Goal: Information Seeking & Learning: Learn about a topic

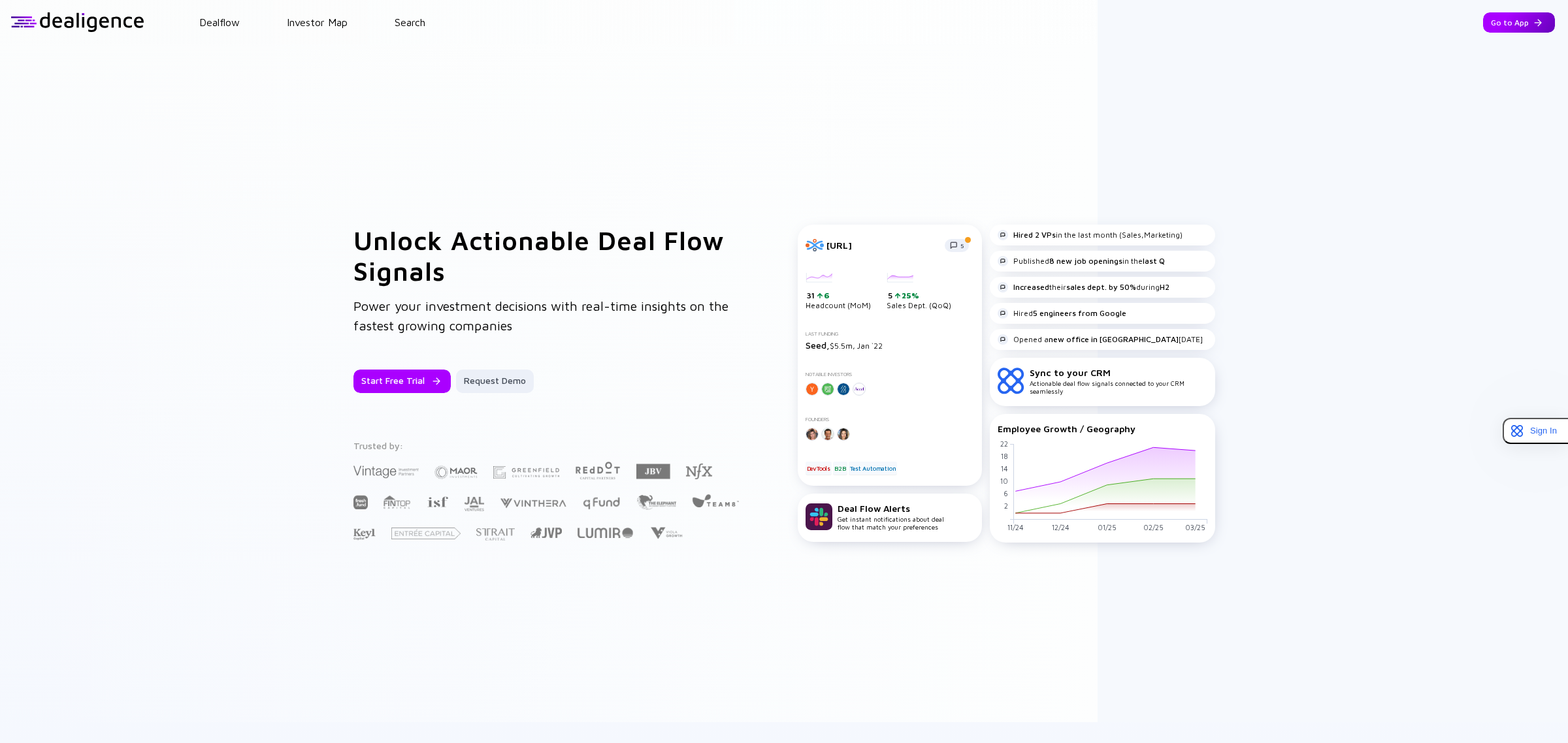
click at [1509, 27] on div "Go to App" at bounding box center [1518, 22] width 72 height 20
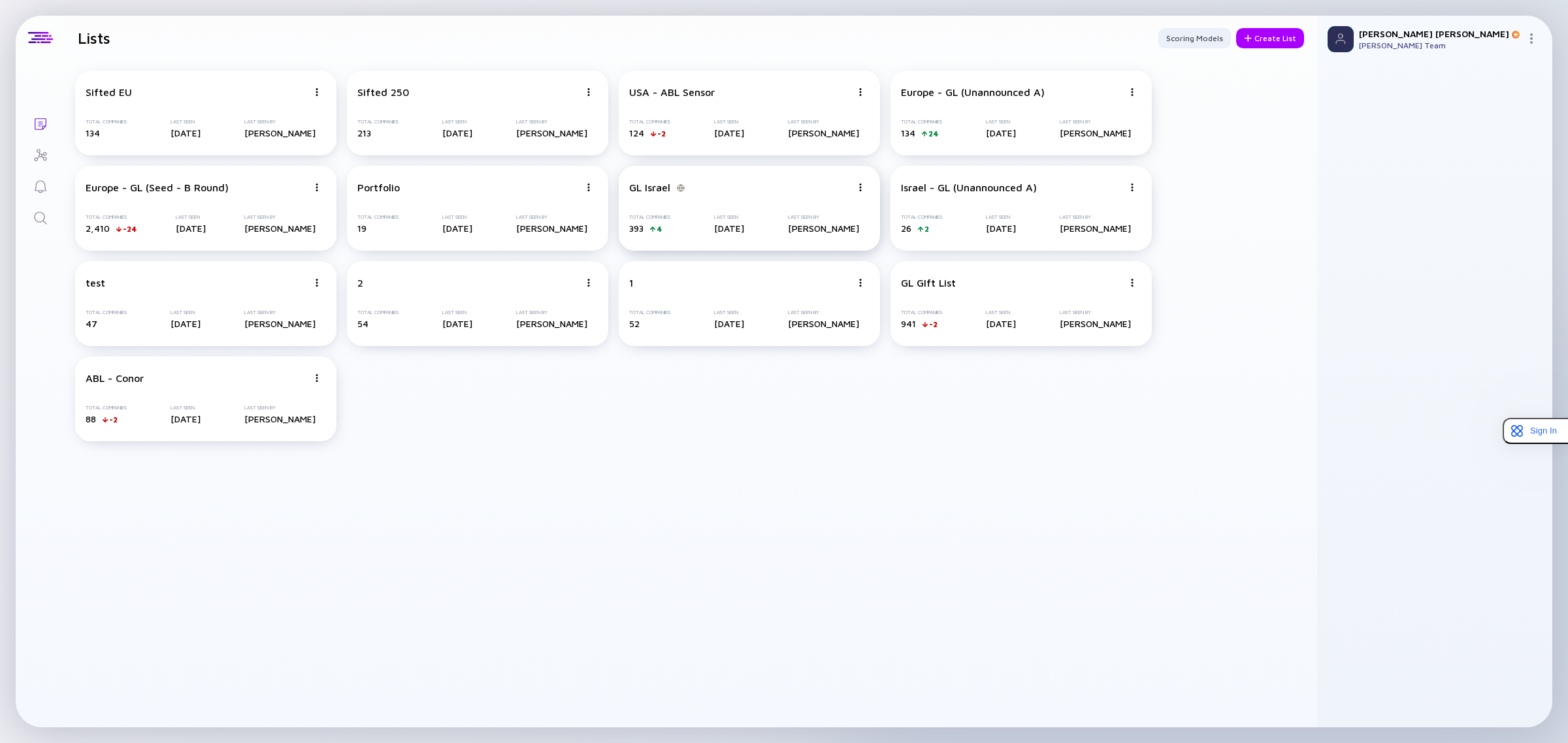
click at [735, 205] on div "GL Israel Total Companies 393 4 Last Seen [DATE] Last Seen By [PERSON_NAME]" at bounding box center [750, 208] width 261 height 85
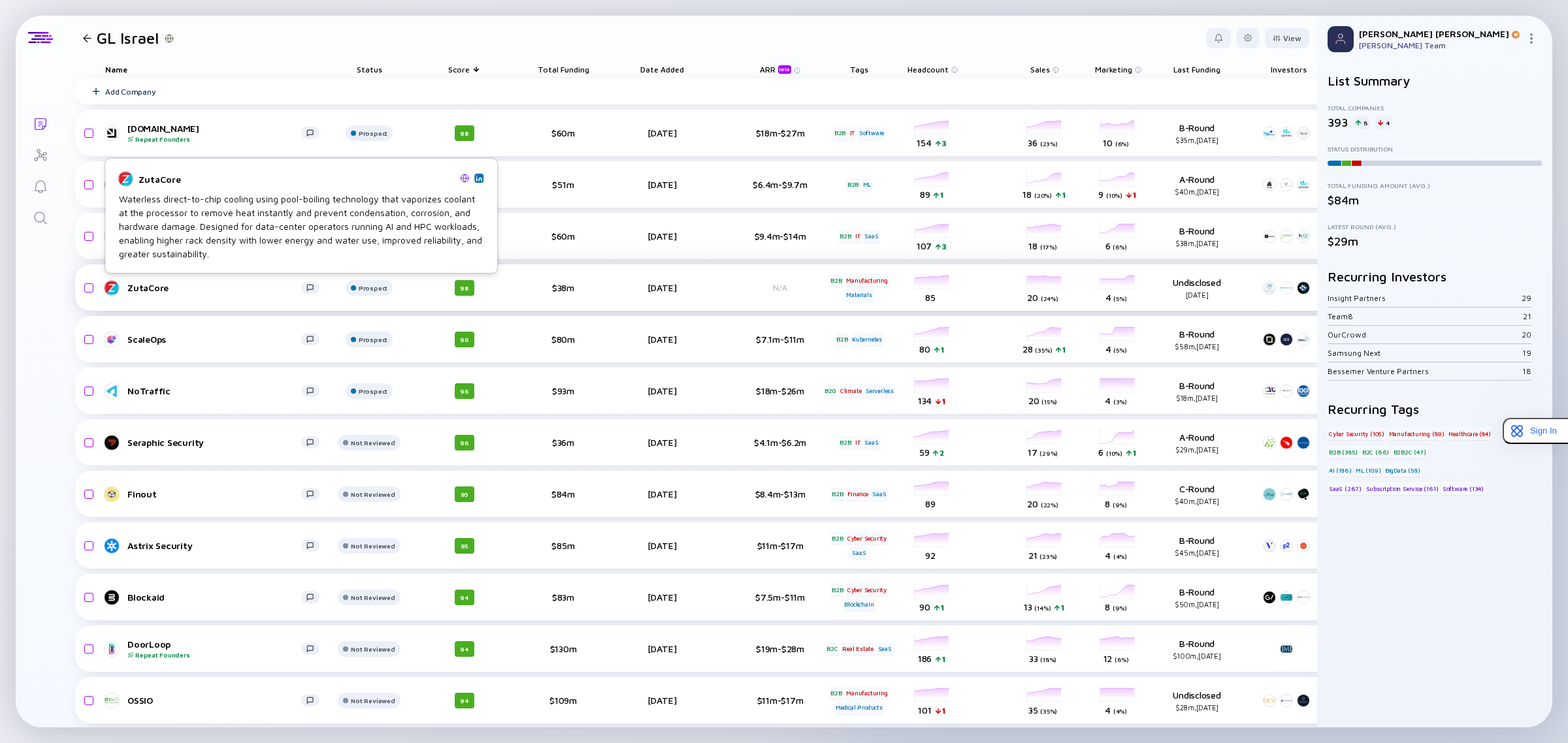
click at [150, 291] on div "ZutaCore" at bounding box center [214, 287] width 174 height 11
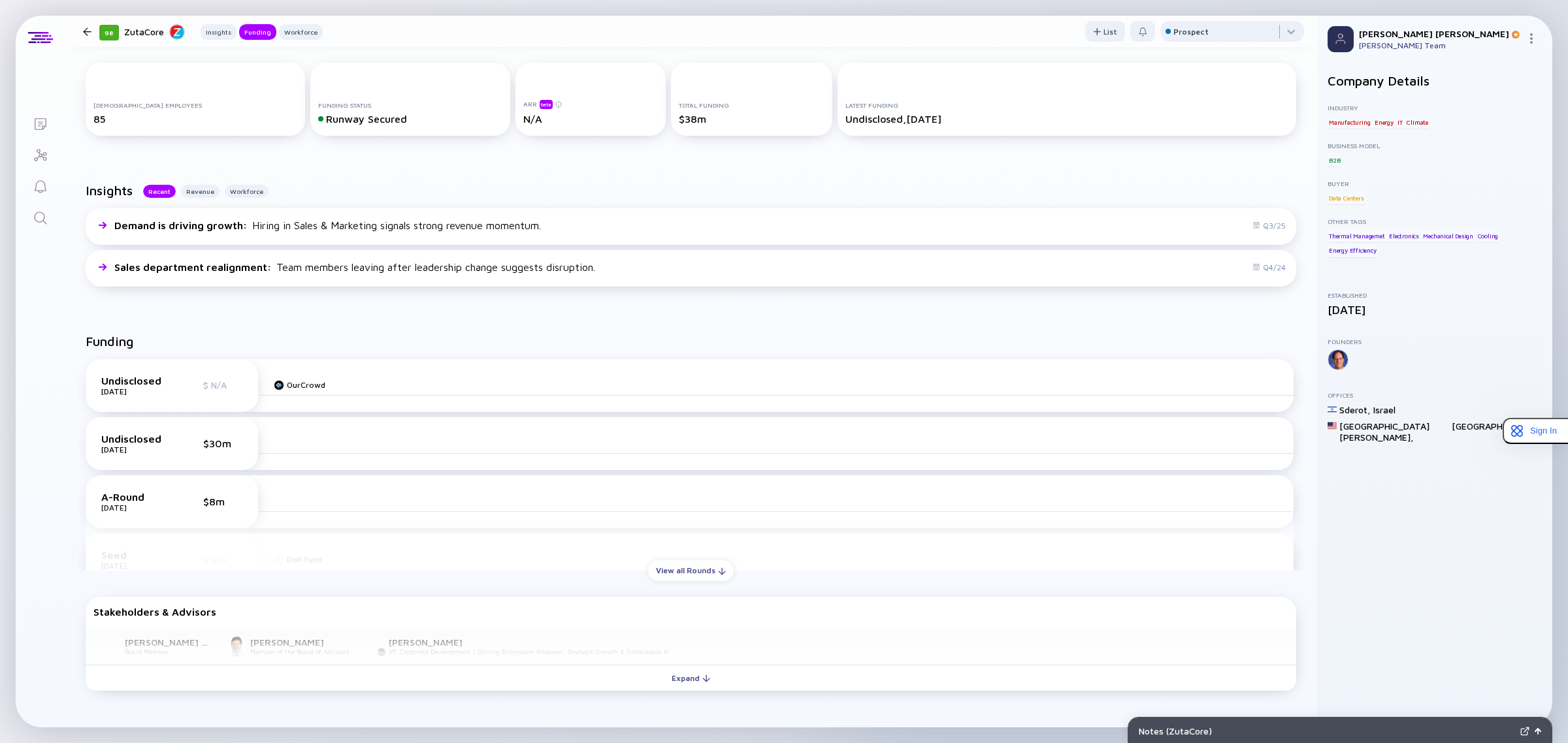
scroll to position [265, 0]
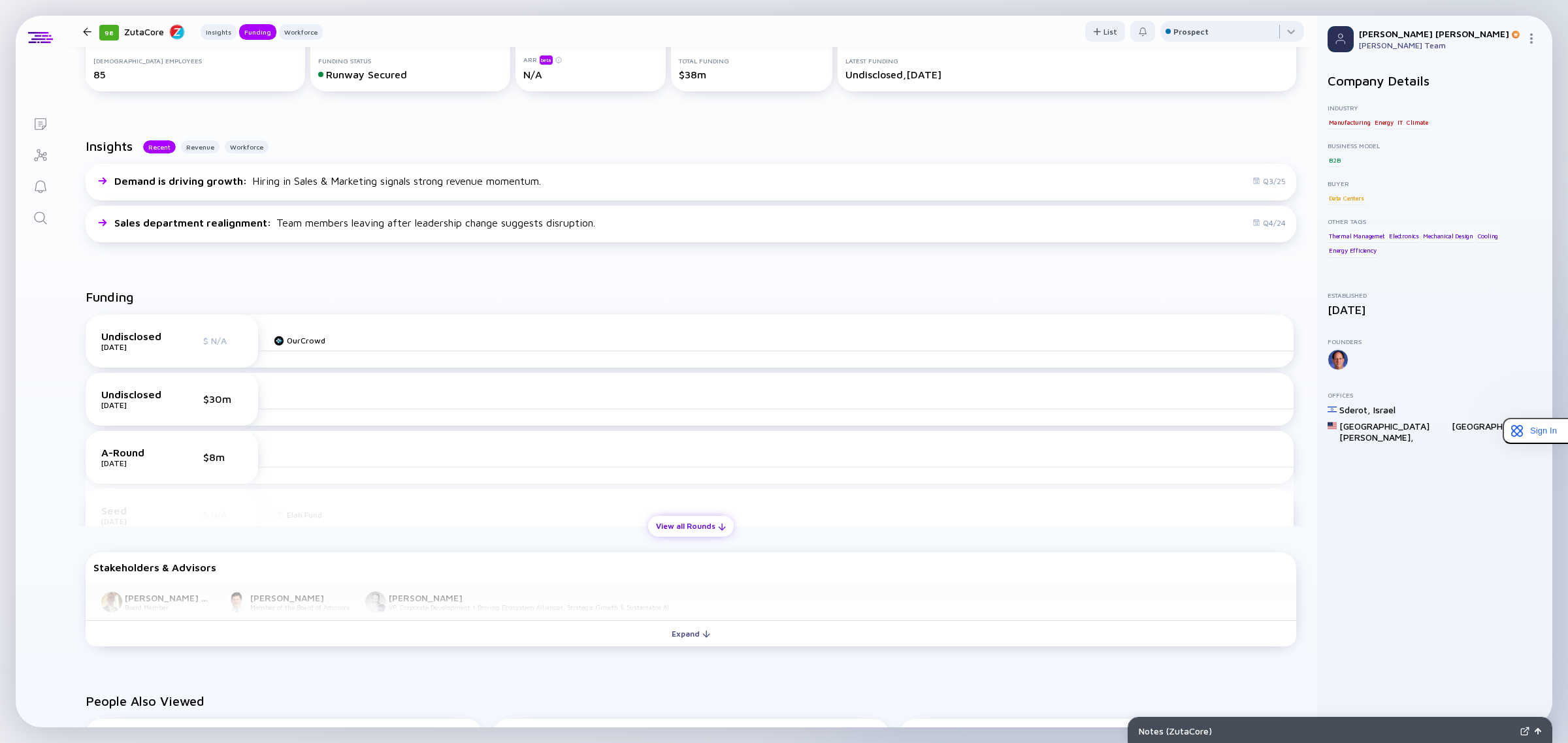
click at [699, 520] on div "View all Rounds" at bounding box center [691, 526] width 85 height 20
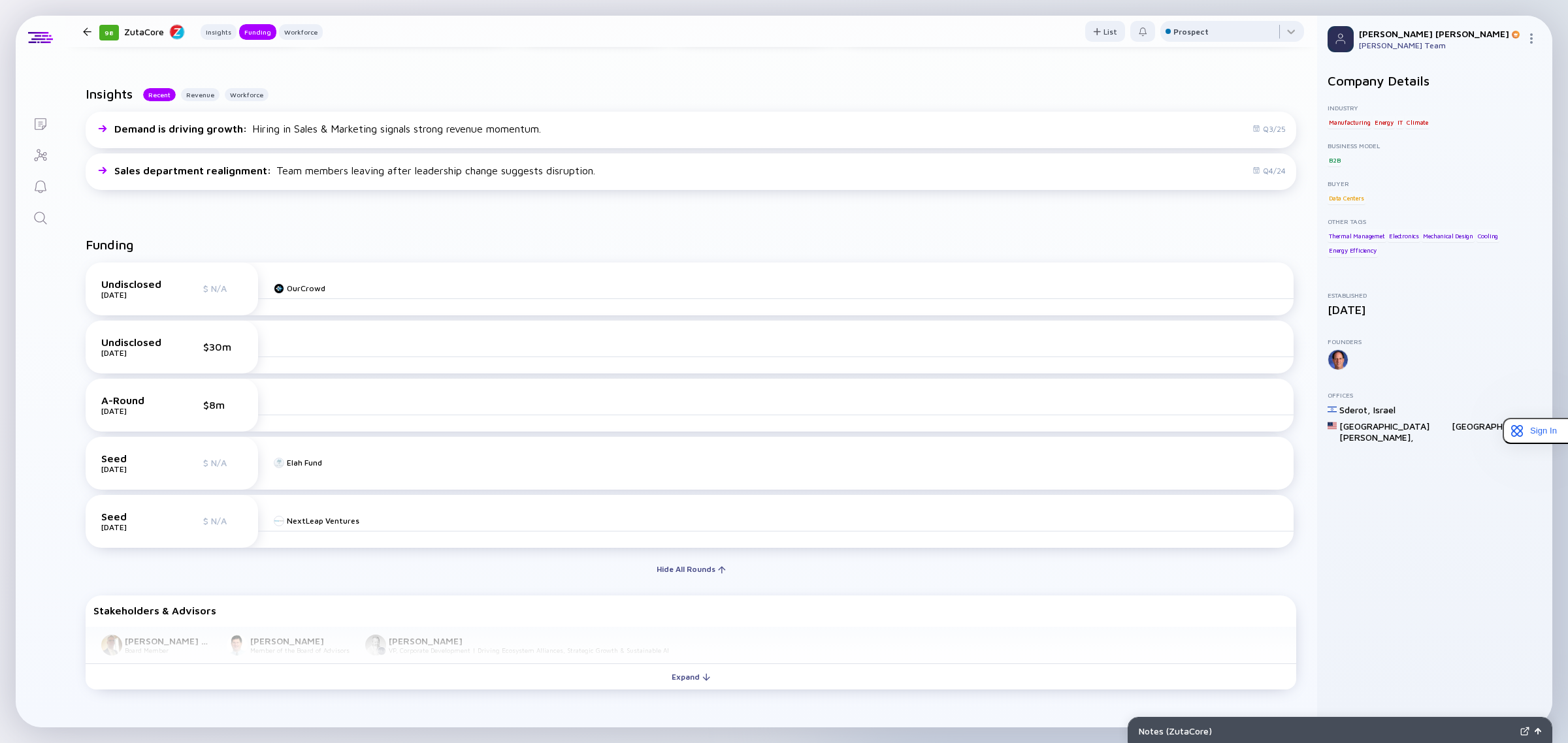
scroll to position [327, 0]
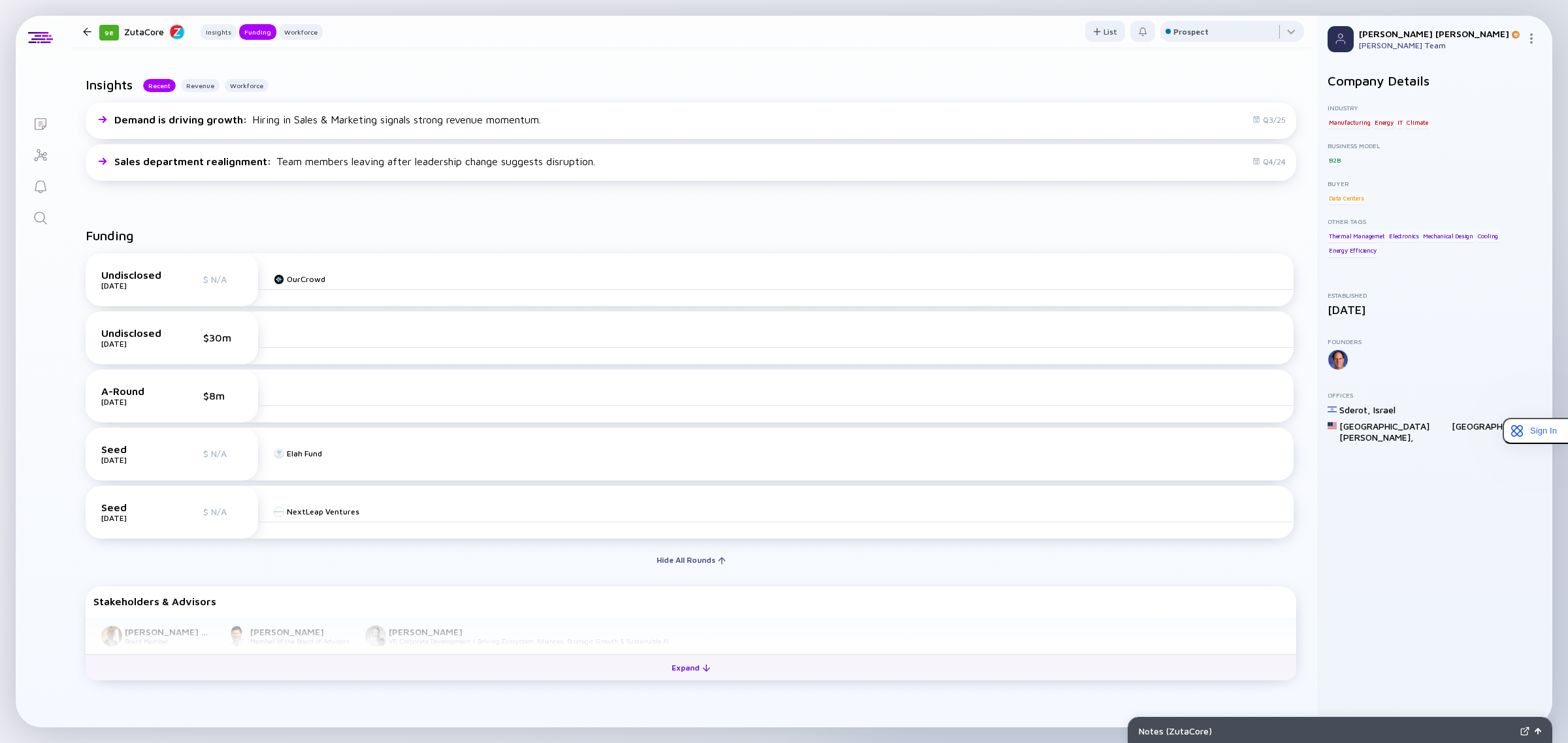
click at [487, 670] on button "Expand" at bounding box center [691, 668] width 1210 height 26
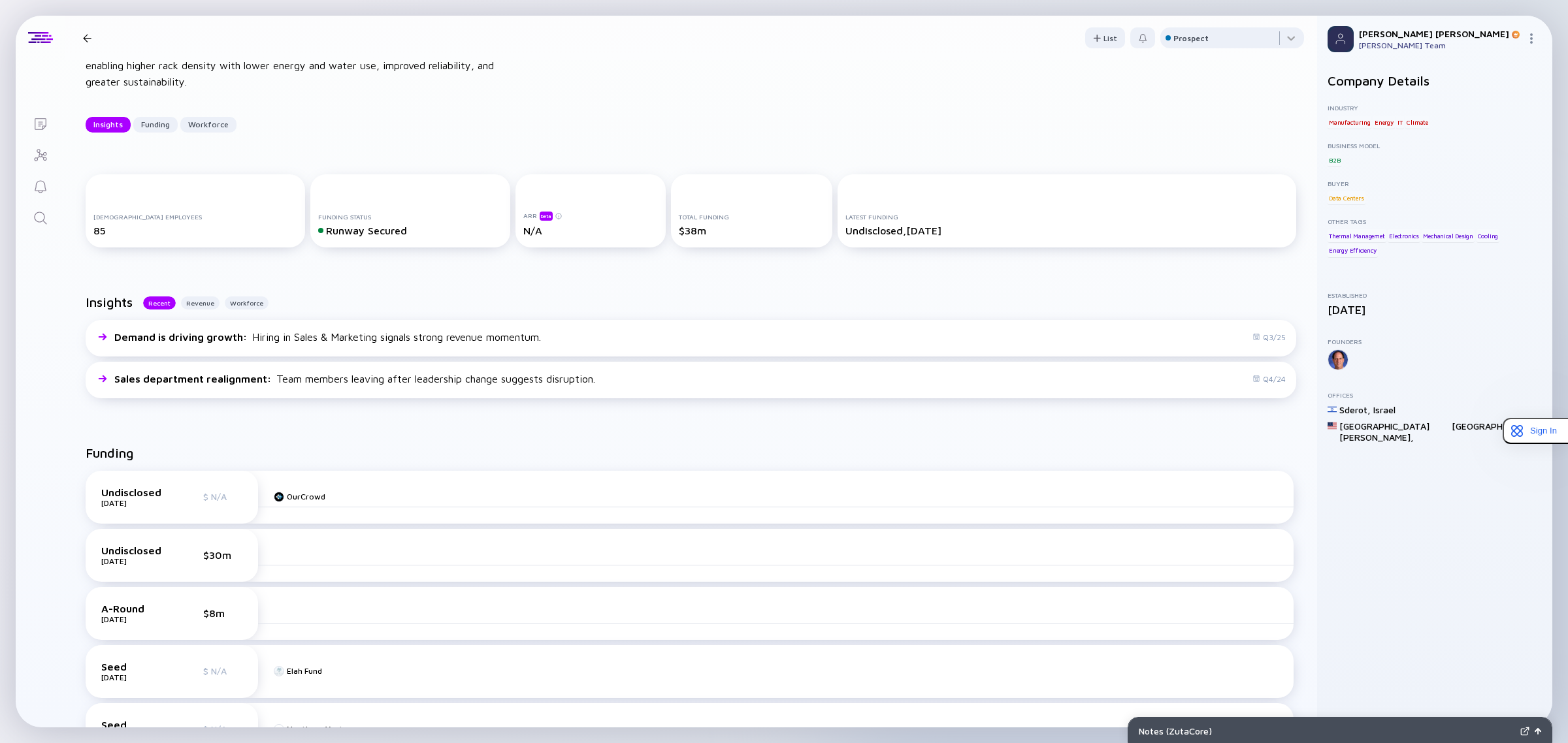
scroll to position [0, 0]
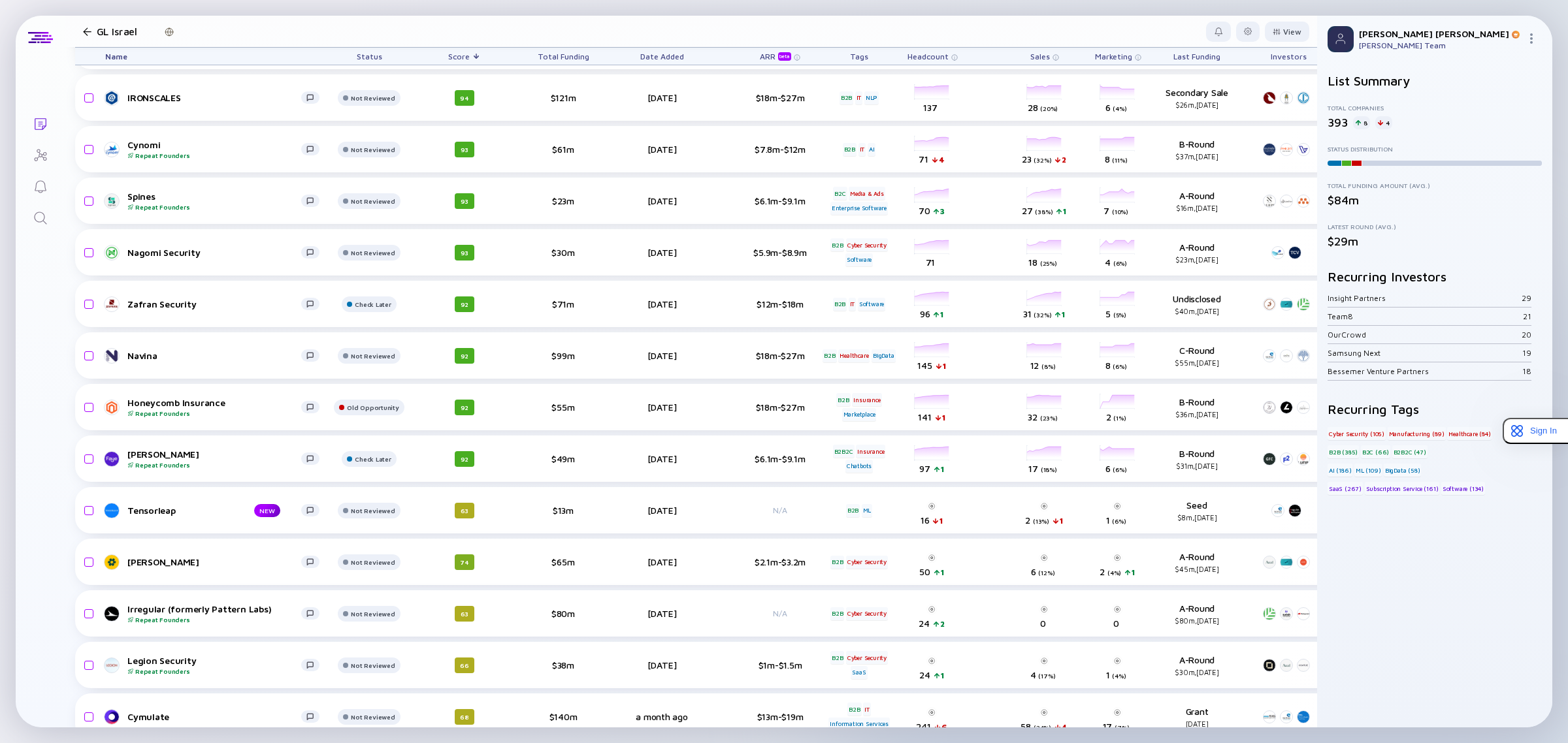
scroll to position [755, 0]
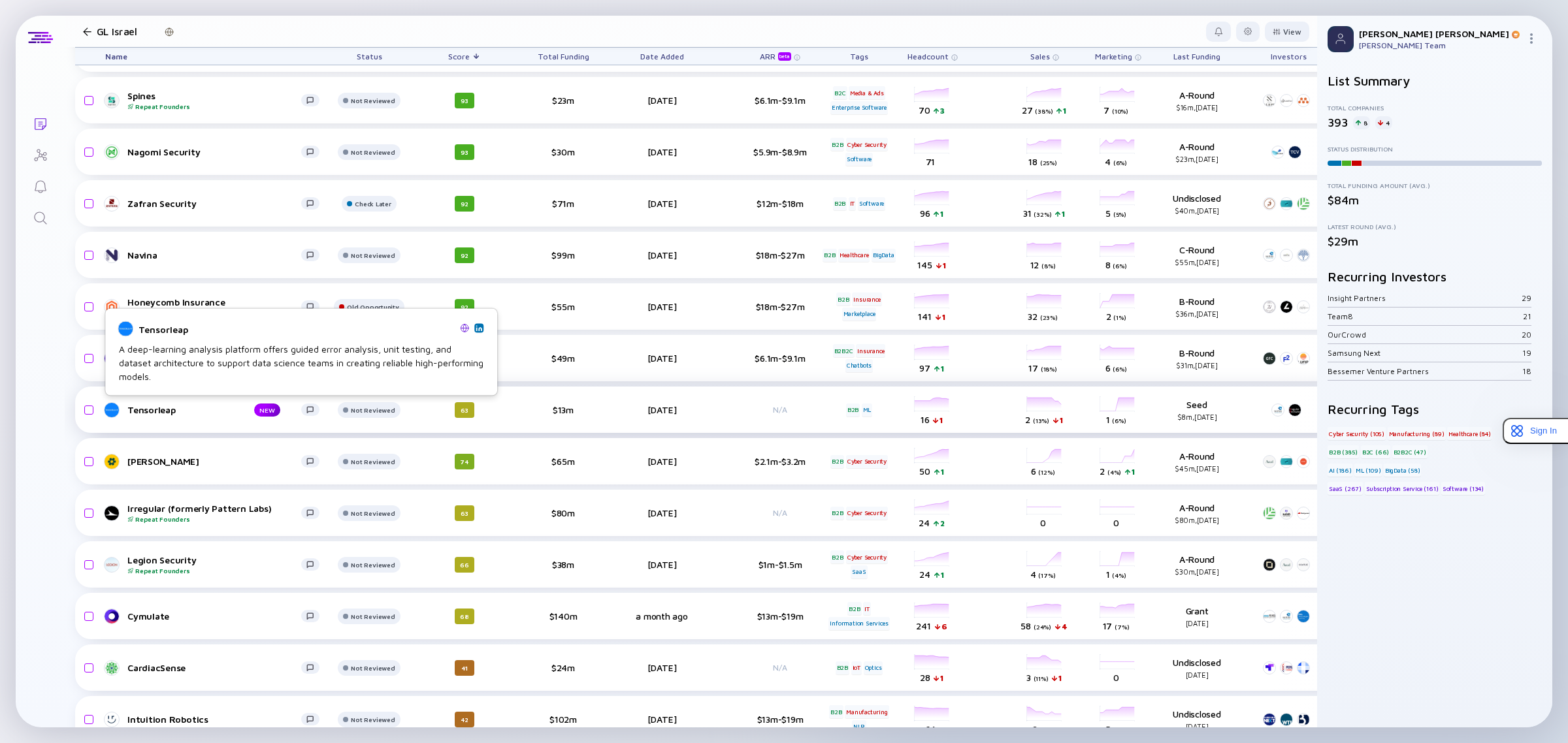
click at [141, 409] on div "Tensorleap" at bounding box center [179, 409] width 106 height 11
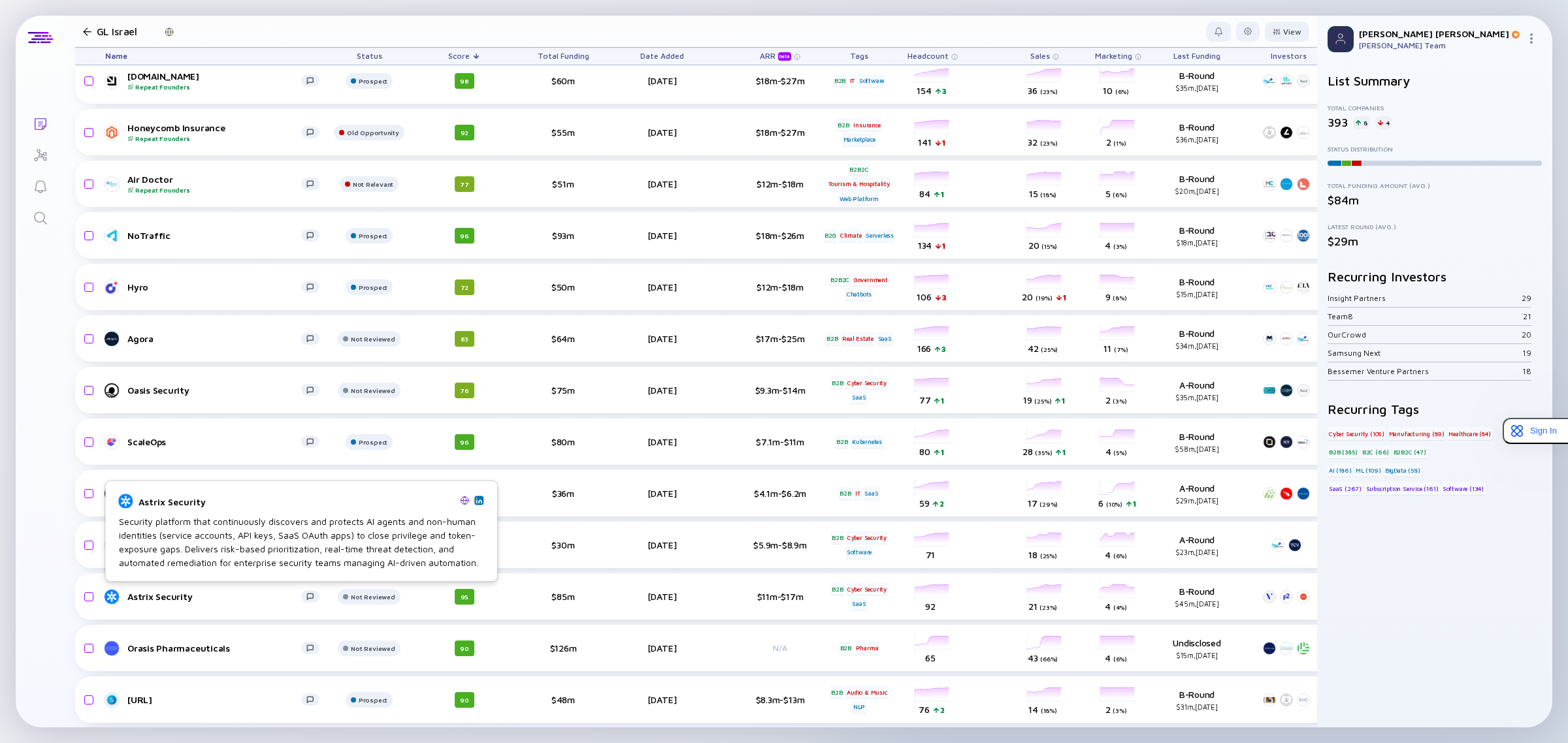
scroll to position [2307, 0]
